Goal: Browse casually: Explore the website without a specific task or goal

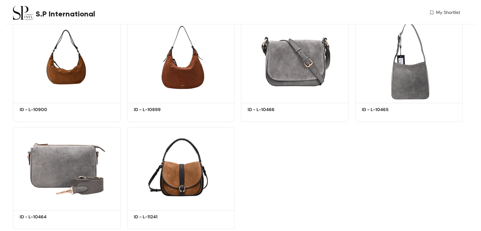
scroll to position [380, 0]
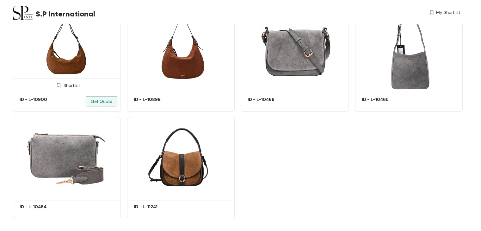
click at [60, 64] on img at bounding box center [67, 49] width 108 height 81
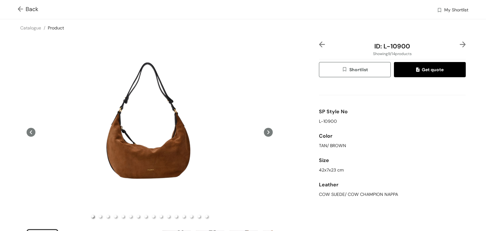
click at [267, 129] on icon at bounding box center [268, 132] width 9 height 9
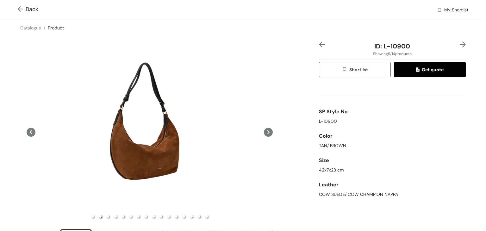
click at [266, 129] on icon at bounding box center [268, 132] width 9 height 9
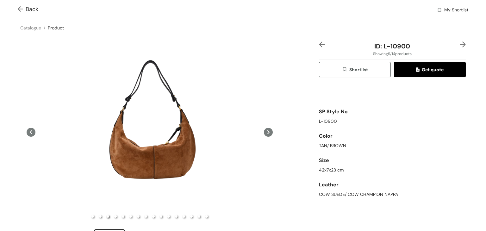
click at [266, 129] on icon at bounding box center [268, 132] width 9 height 9
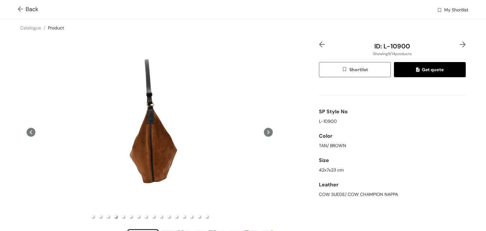
click at [266, 129] on icon at bounding box center [268, 132] width 9 height 9
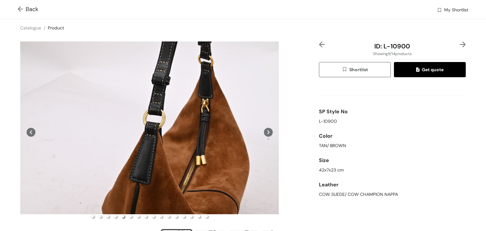
click at [266, 129] on icon at bounding box center [268, 132] width 9 height 9
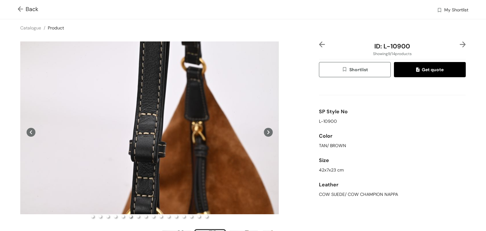
click at [266, 129] on icon at bounding box center [268, 132] width 9 height 9
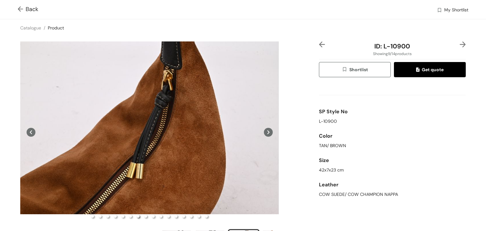
click at [266, 129] on icon at bounding box center [268, 132] width 9 height 9
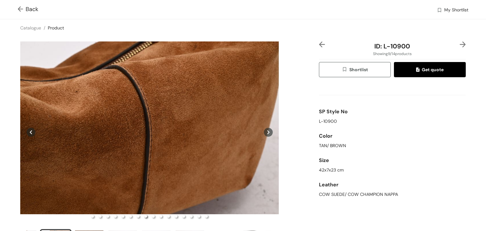
click at [266, 129] on icon at bounding box center [268, 132] width 9 height 9
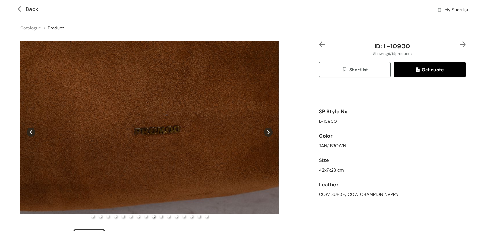
click at [266, 129] on icon at bounding box center [268, 132] width 9 height 9
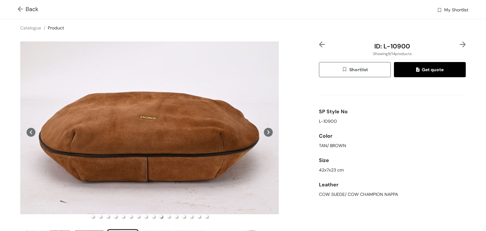
click at [266, 129] on icon at bounding box center [268, 132] width 9 height 9
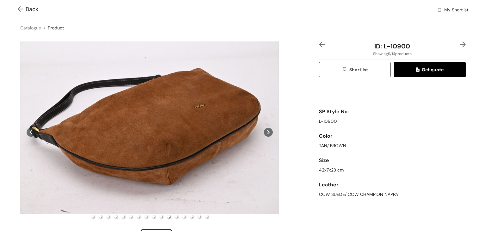
click at [266, 129] on icon at bounding box center [268, 132] width 9 height 9
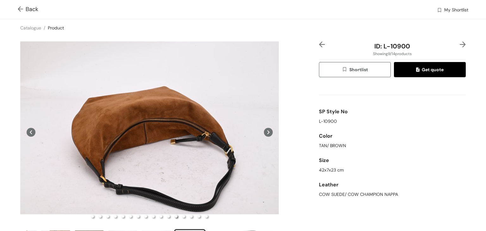
click at [266, 129] on icon at bounding box center [268, 132] width 9 height 9
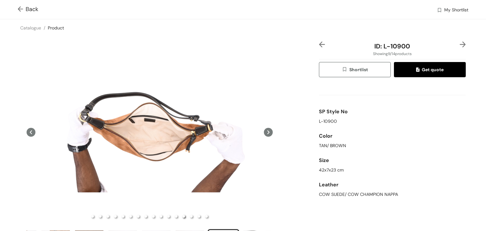
click at [266, 129] on icon at bounding box center [268, 132] width 9 height 9
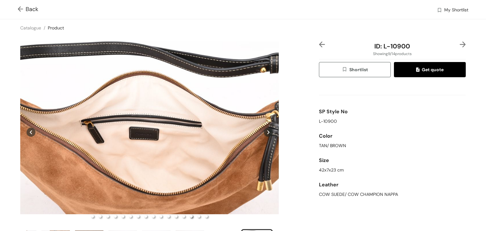
click at [266, 129] on icon at bounding box center [268, 132] width 9 height 9
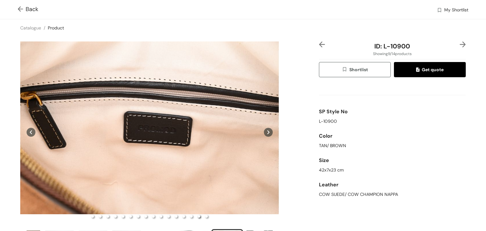
click at [266, 129] on icon at bounding box center [268, 132] width 9 height 9
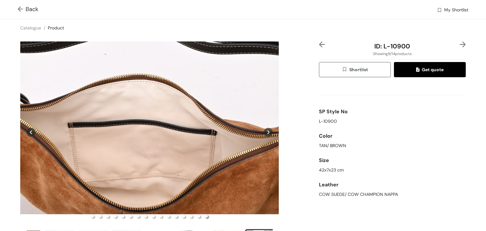
click at [266, 129] on icon at bounding box center [268, 132] width 9 height 9
